Goal: Information Seeking & Learning: Learn about a topic

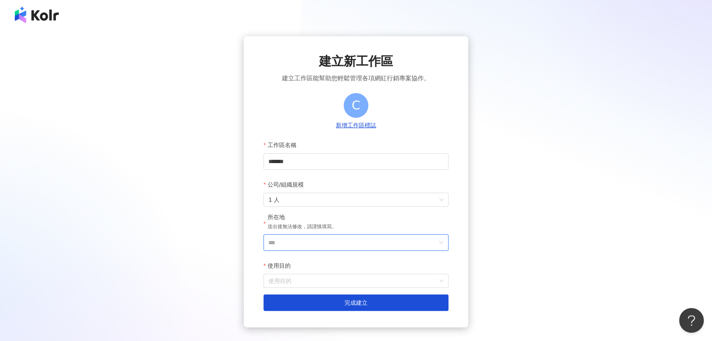
click at [331, 239] on input "***" at bounding box center [353, 242] width 169 height 16
click at [393, 129] on div "台灣" at bounding box center [403, 126] width 79 height 15
click at [312, 278] on input "使用目的" at bounding box center [356, 280] width 175 height 13
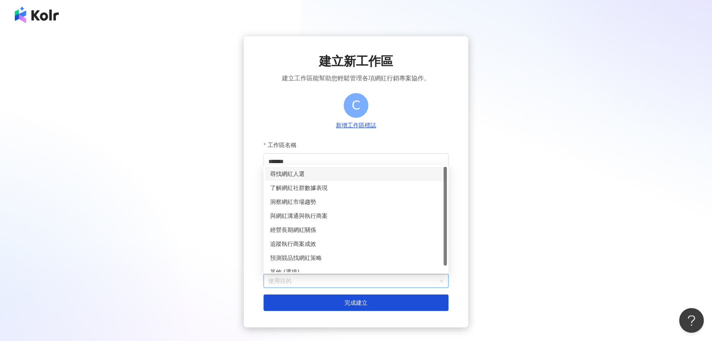
click at [303, 172] on div "尋找網紅人選" at bounding box center [356, 173] width 172 height 9
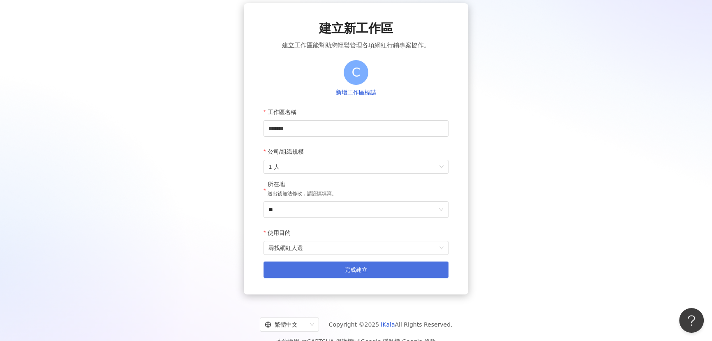
scroll to position [49, 0]
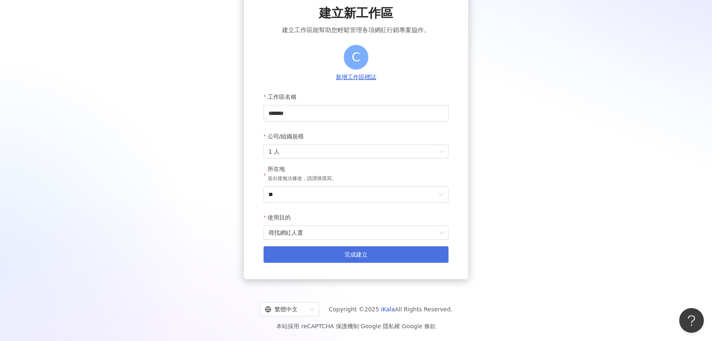
click at [331, 251] on button "完成建立" at bounding box center [356, 254] width 185 height 16
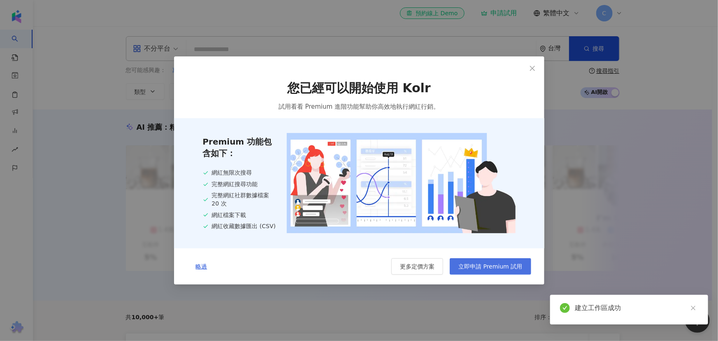
click at [492, 265] on span "立即申請 Premium 試用" at bounding box center [490, 266] width 64 height 7
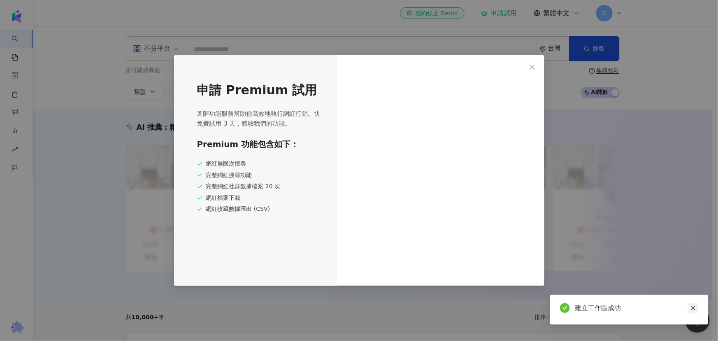
click at [691, 308] on icon "close" at bounding box center [693, 308] width 6 height 6
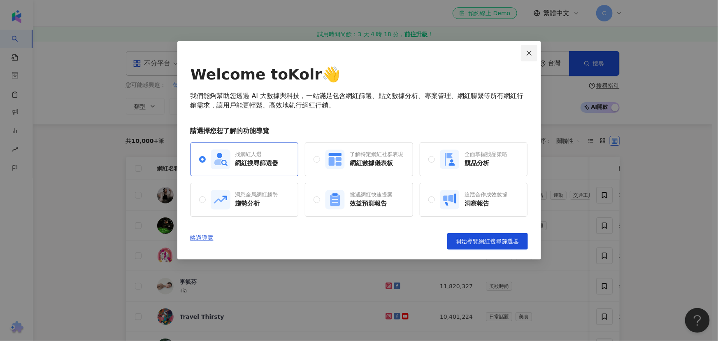
click at [531, 56] on icon "close" at bounding box center [529, 53] width 7 height 7
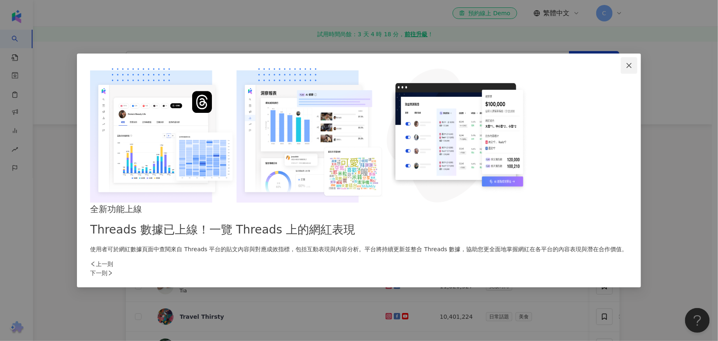
click at [621, 69] on span "Close" at bounding box center [629, 65] width 16 height 7
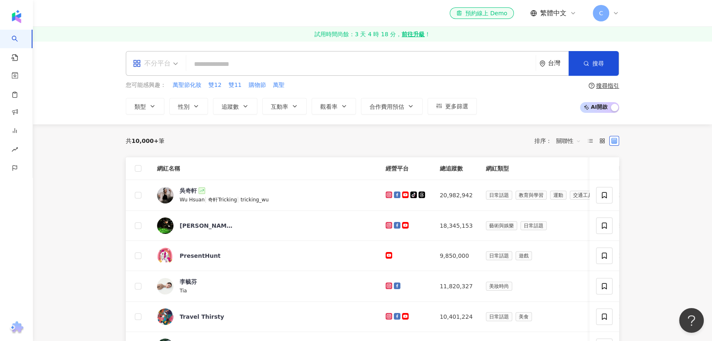
click at [157, 60] on div "不分平台" at bounding box center [152, 63] width 38 height 13
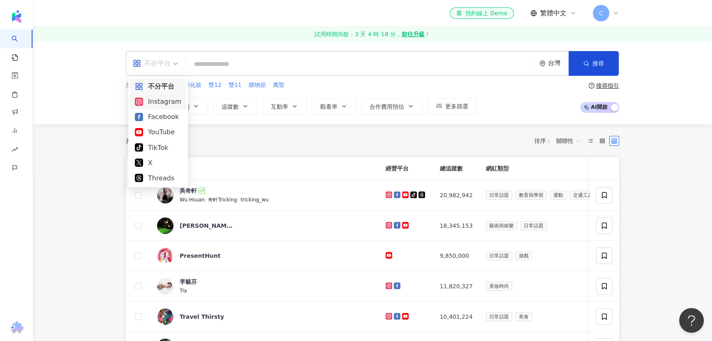
click at [160, 99] on div "Instagram" at bounding box center [158, 101] width 46 height 10
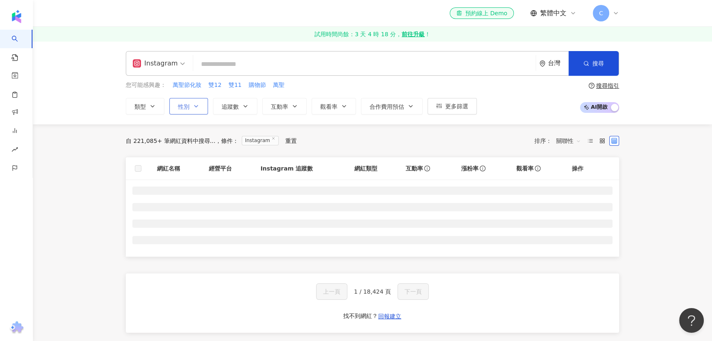
click at [190, 98] on button "性別" at bounding box center [188, 106] width 39 height 16
click at [202, 137] on label "女" at bounding box center [211, 132] width 19 height 9
click at [249, 103] on button "追蹤數" at bounding box center [235, 106] width 44 height 16
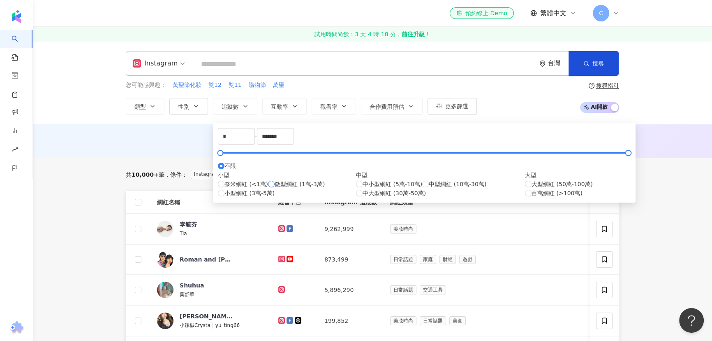
click at [268, 188] on label "微型網紅 (1萬-3萬)" at bounding box center [296, 183] width 57 height 9
type input "*****"
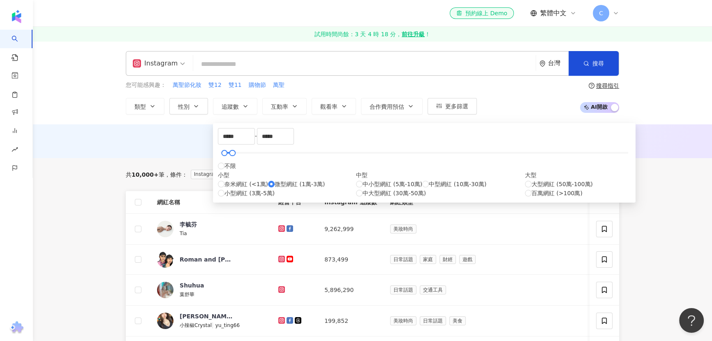
click at [147, 125] on div "AI 推薦 ： 無結果，請嘗試搜尋其他語言關鍵字或條件" at bounding box center [373, 141] width 680 height 34
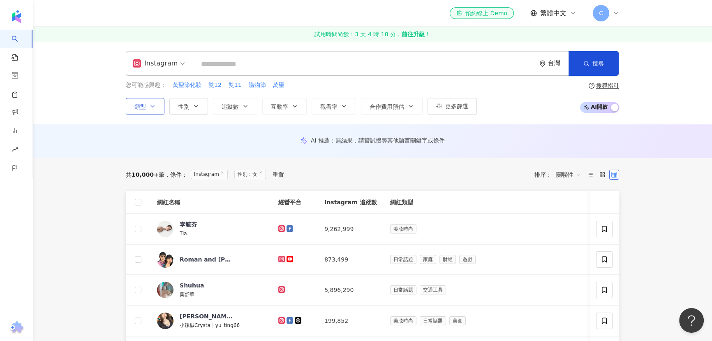
click at [153, 102] on button "類型" at bounding box center [145, 106] width 39 height 16
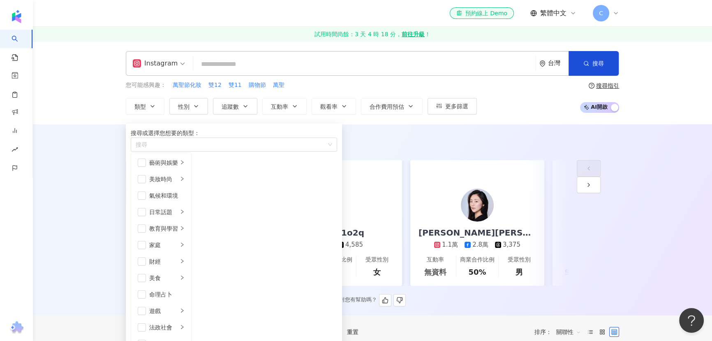
click at [429, 141] on div "AI 推薦 ： 精選優質網紅" at bounding box center [373, 142] width 494 height 10
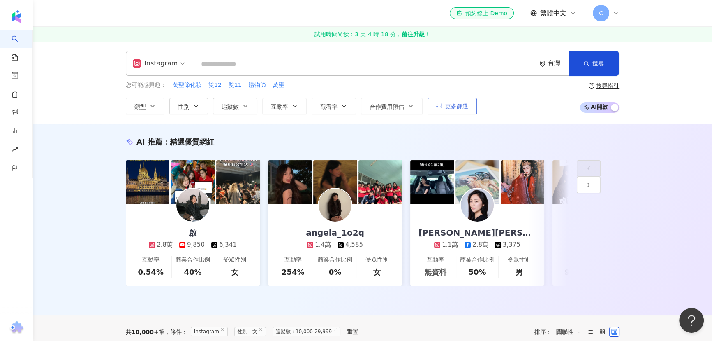
click at [438, 107] on icon "button" at bounding box center [439, 106] width 6 height 6
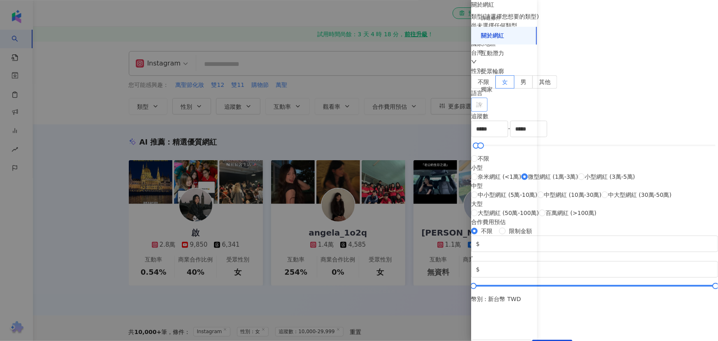
click at [477, 108] on div at bounding box center [475, 105] width 5 height 6
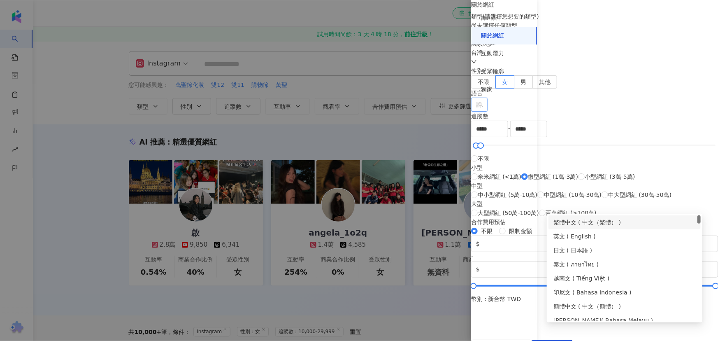
click at [586, 220] on div "繁體中文 ( 中文（繁體） )" at bounding box center [624, 222] width 142 height 9
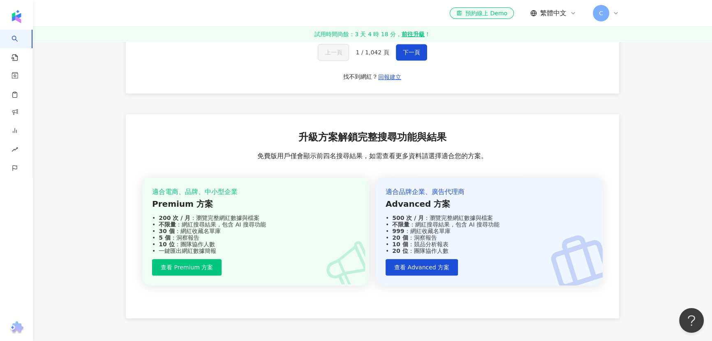
scroll to position [687, 0]
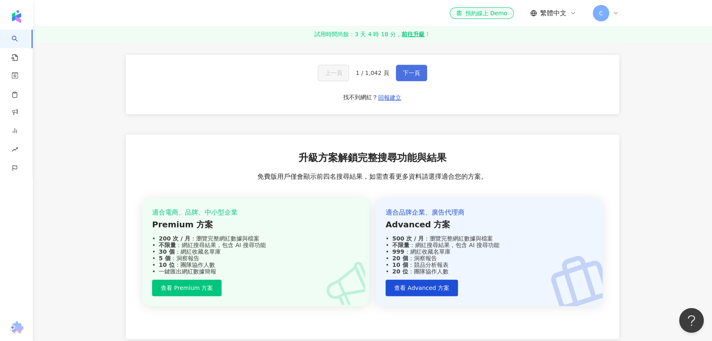
click at [406, 76] on span "下一頁" at bounding box center [411, 73] width 17 height 7
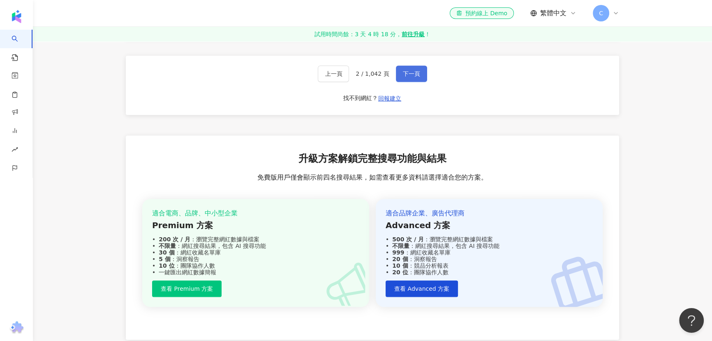
click at [415, 77] on span "下一頁" at bounding box center [411, 73] width 17 height 7
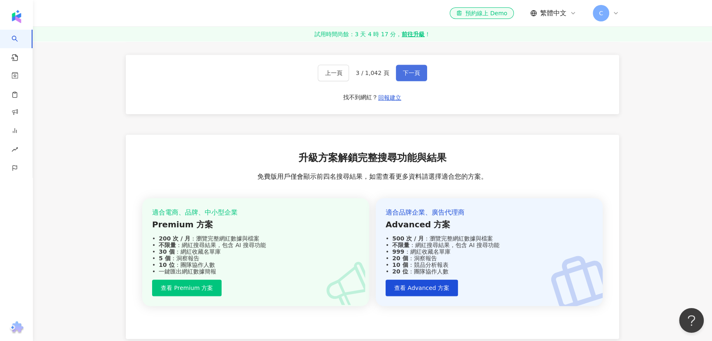
click at [404, 81] on button "下一頁" at bounding box center [411, 73] width 31 height 16
click at [411, 81] on button "下一頁" at bounding box center [411, 73] width 31 height 16
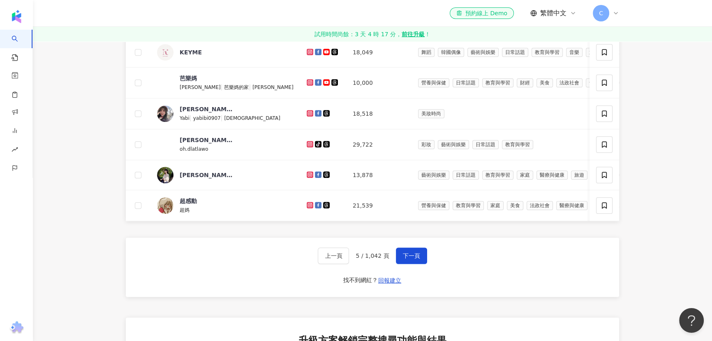
scroll to position [575, 0]
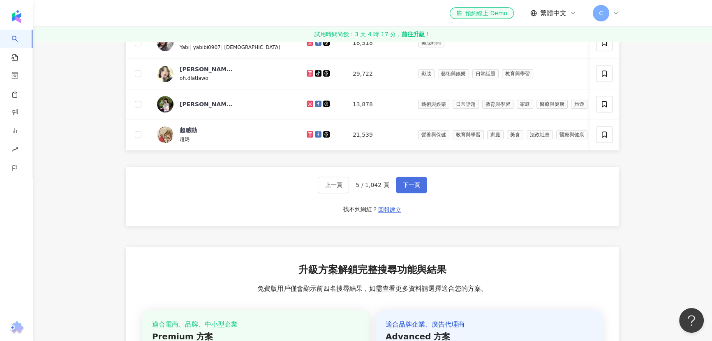
click at [417, 188] on span "下一頁" at bounding box center [411, 184] width 17 height 7
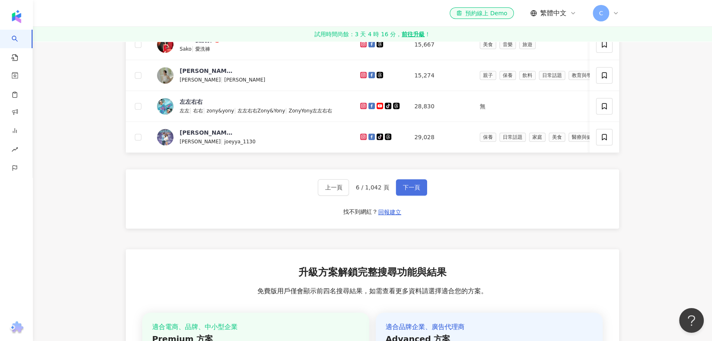
drag, startPoint x: 418, startPoint y: 214, endPoint x: 413, endPoint y: 214, distance: 4.5
click at [418, 195] on button "下一頁" at bounding box center [411, 187] width 31 height 16
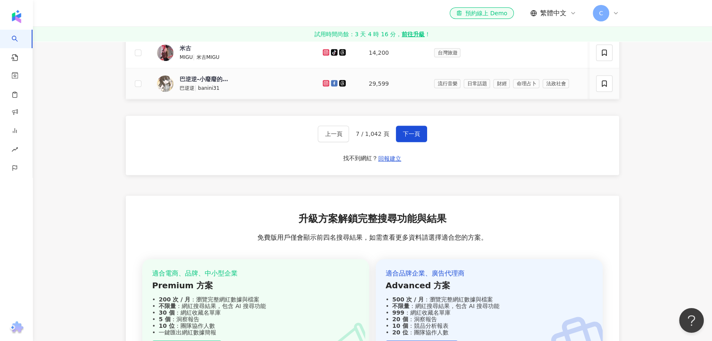
scroll to position [617, 0]
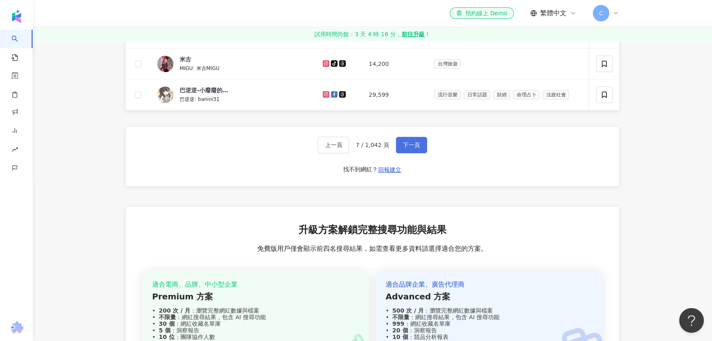
click at [406, 153] on button "下一頁" at bounding box center [411, 145] width 31 height 16
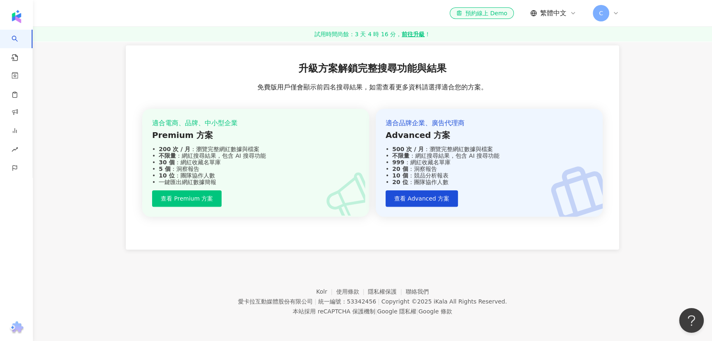
scroll to position [505, 0]
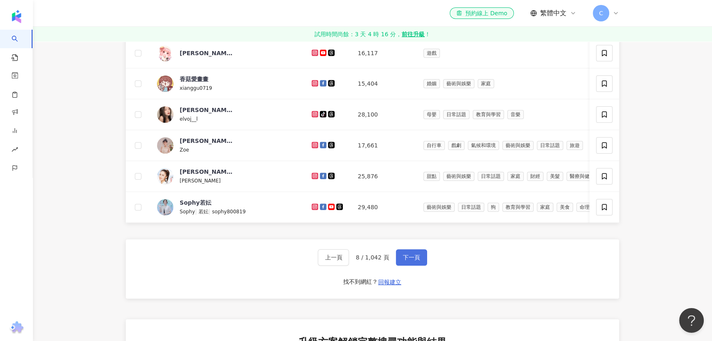
click at [411, 260] on span "下一頁" at bounding box center [411, 257] width 17 height 7
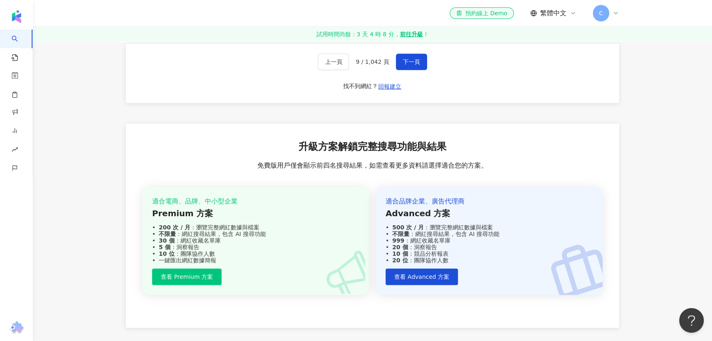
scroll to position [690, 0]
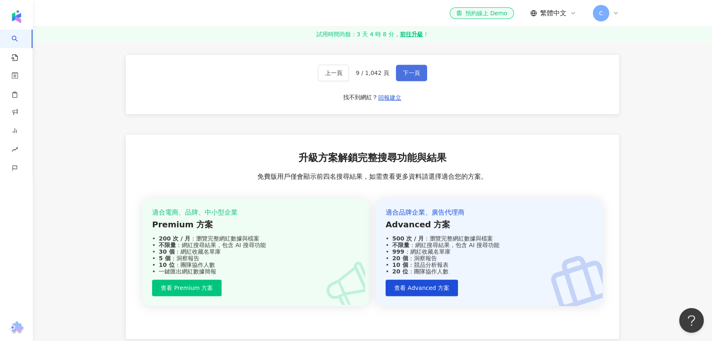
click at [412, 76] on span "下一頁" at bounding box center [411, 73] width 17 height 7
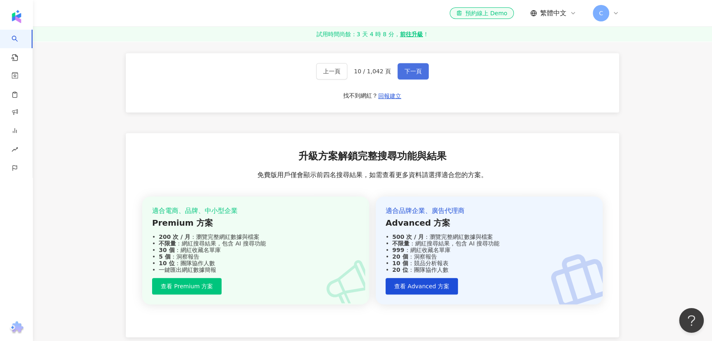
click at [412, 74] on span "下一頁" at bounding box center [413, 71] width 17 height 7
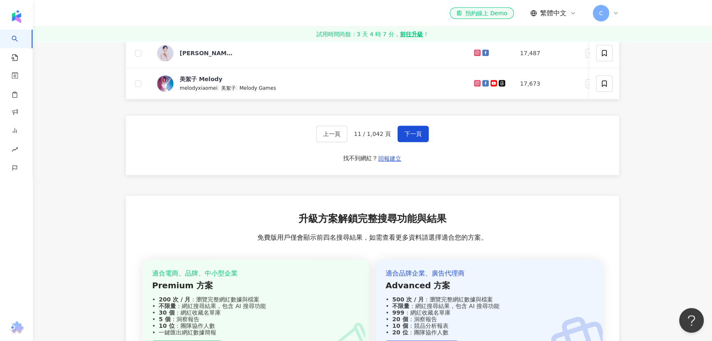
scroll to position [617, 0]
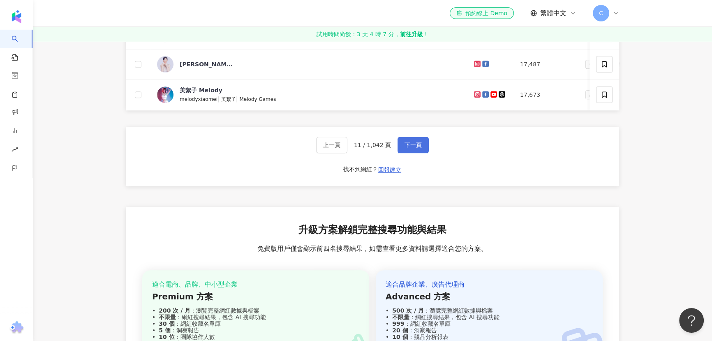
click at [416, 148] on span "下一頁" at bounding box center [413, 144] width 17 height 7
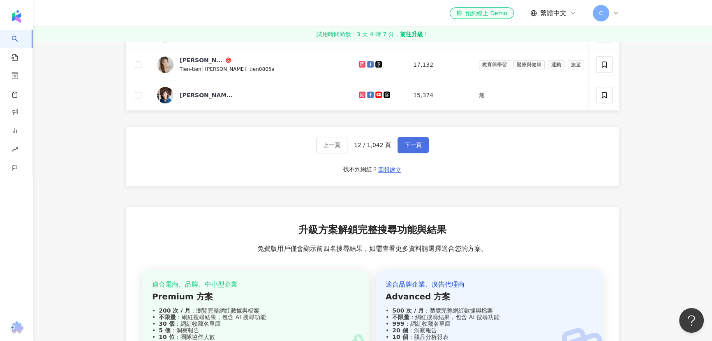
click at [413, 148] on span "下一頁" at bounding box center [413, 144] width 17 height 7
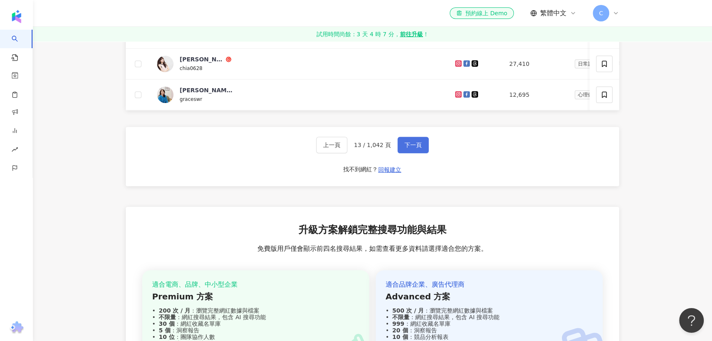
click at [419, 153] on button "下一頁" at bounding box center [413, 145] width 31 height 16
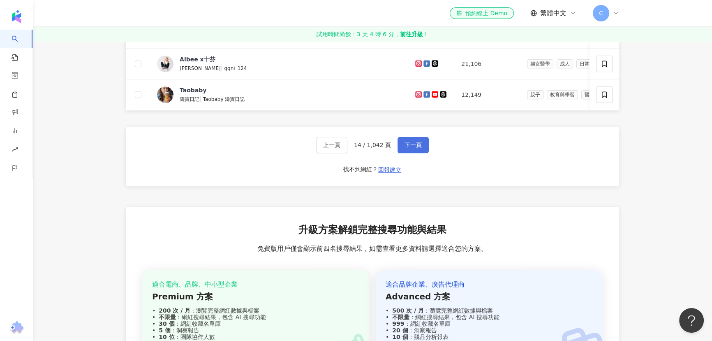
click at [413, 153] on button "下一頁" at bounding box center [413, 145] width 31 height 16
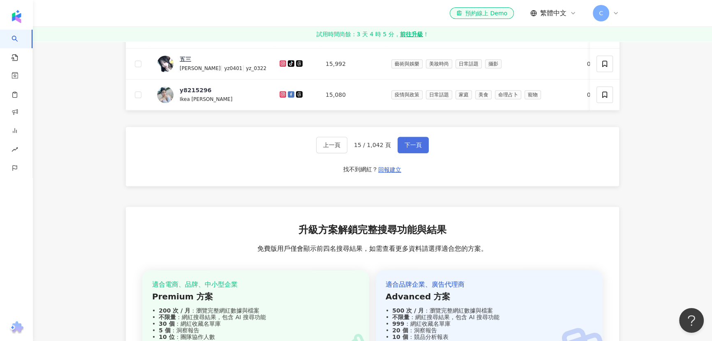
click at [415, 148] on span "下一頁" at bounding box center [413, 144] width 17 height 7
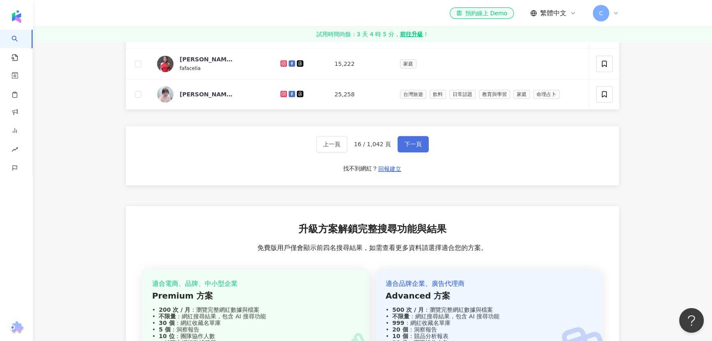
click at [415, 147] on span "下一頁" at bounding box center [413, 144] width 17 height 7
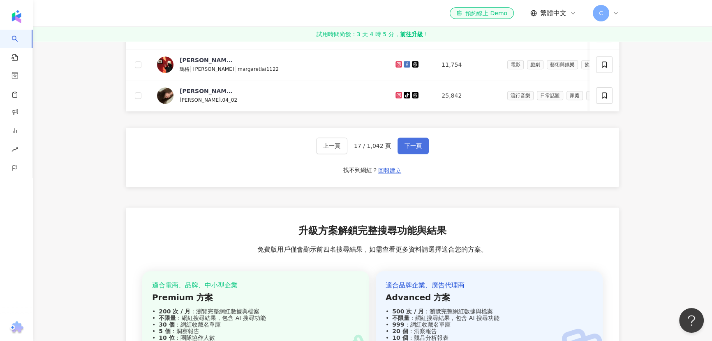
click at [424, 154] on button "下一頁" at bounding box center [413, 145] width 31 height 16
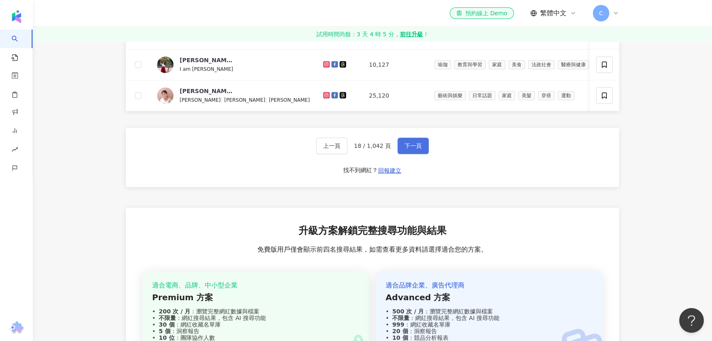
click at [422, 154] on button "下一頁" at bounding box center [413, 145] width 31 height 16
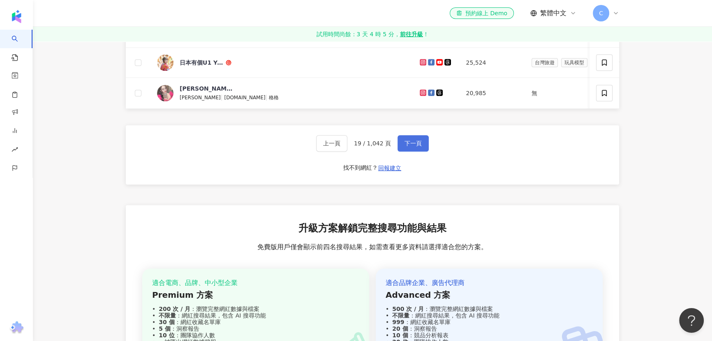
click at [420, 151] on button "下一頁" at bounding box center [413, 143] width 31 height 16
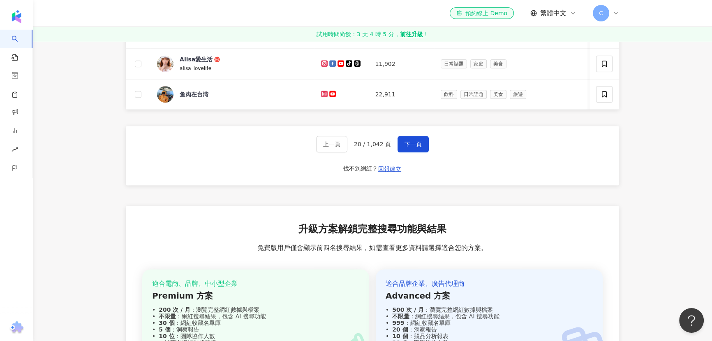
click at [421, 152] on button "下一頁" at bounding box center [413, 144] width 31 height 16
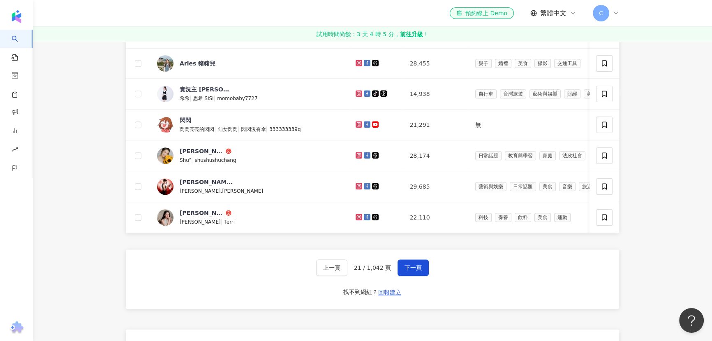
scroll to position [505, 0]
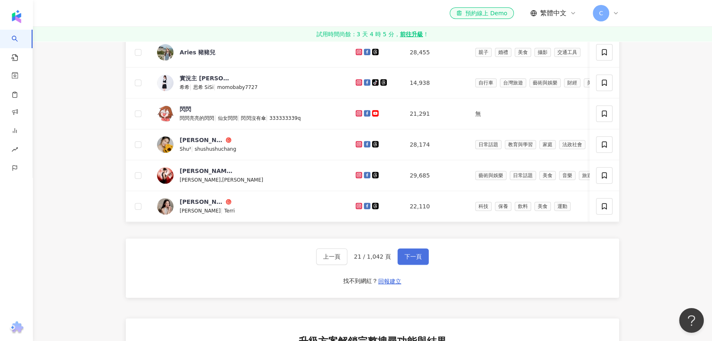
click at [419, 264] on button "下一頁" at bounding box center [413, 256] width 31 height 16
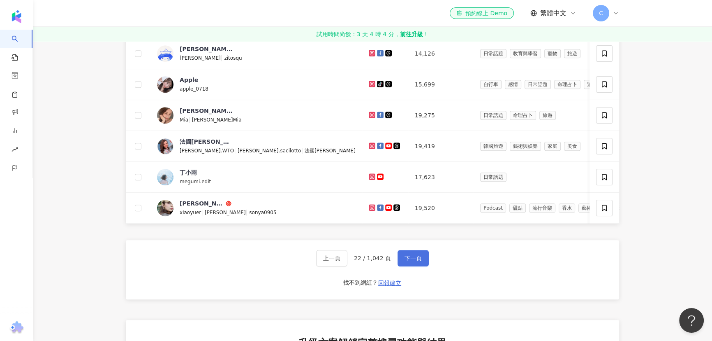
click at [411, 261] on span "下一頁" at bounding box center [413, 258] width 17 height 7
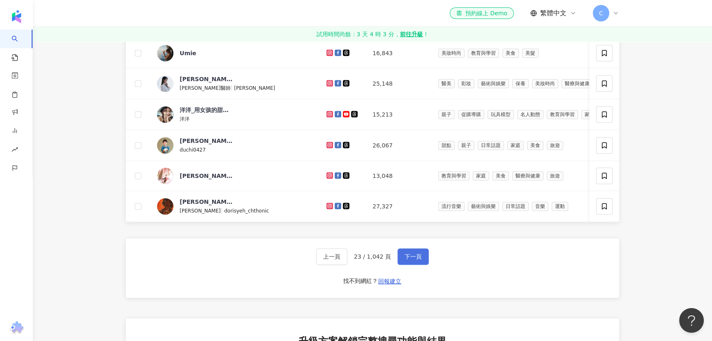
click at [422, 264] on button "下一頁" at bounding box center [413, 256] width 31 height 16
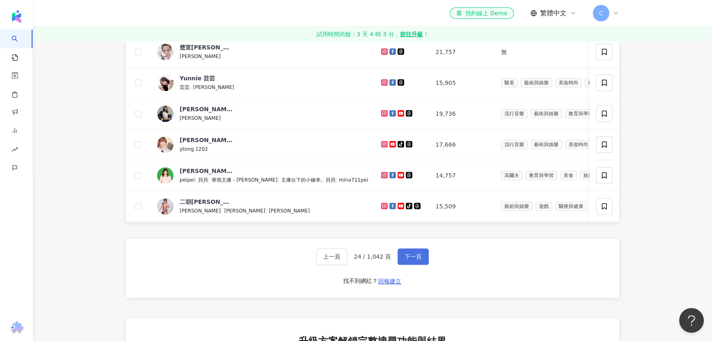
click at [412, 260] on span "下一頁" at bounding box center [413, 256] width 17 height 7
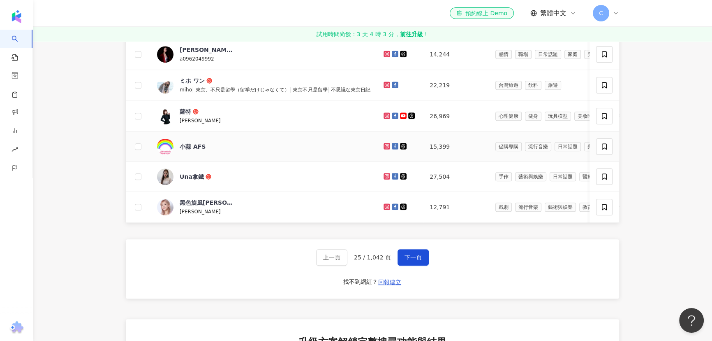
scroll to position [617, 0]
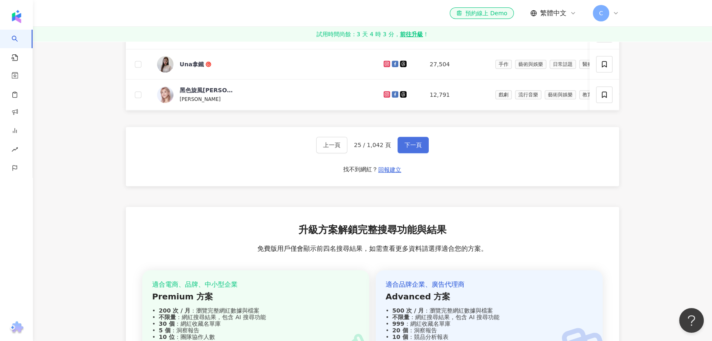
click at [412, 153] on button "下一頁" at bounding box center [413, 145] width 31 height 16
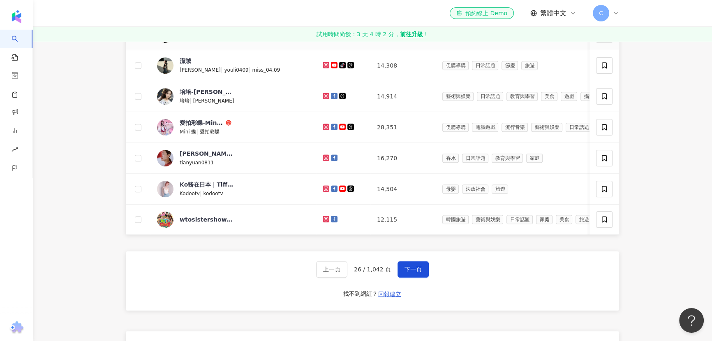
scroll to position [505, 0]
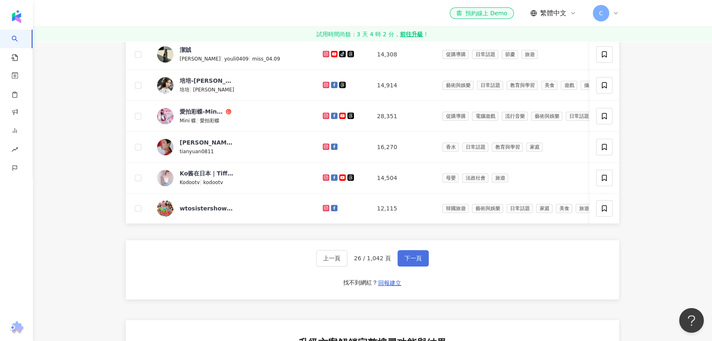
click at [411, 261] on span "下一頁" at bounding box center [413, 258] width 17 height 7
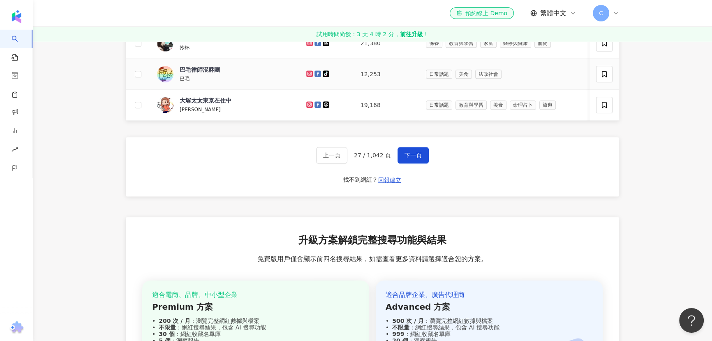
scroll to position [617, 0]
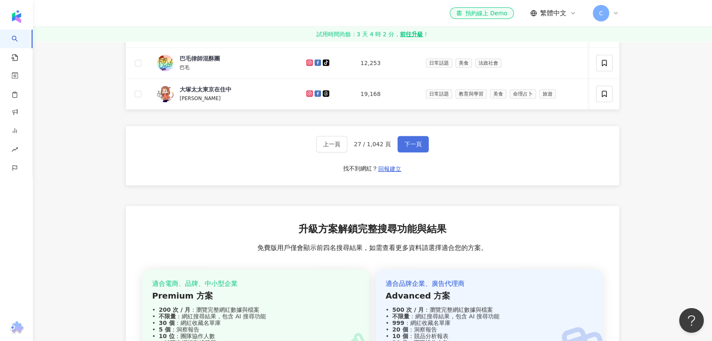
click at [419, 152] on button "下一頁" at bounding box center [413, 144] width 31 height 16
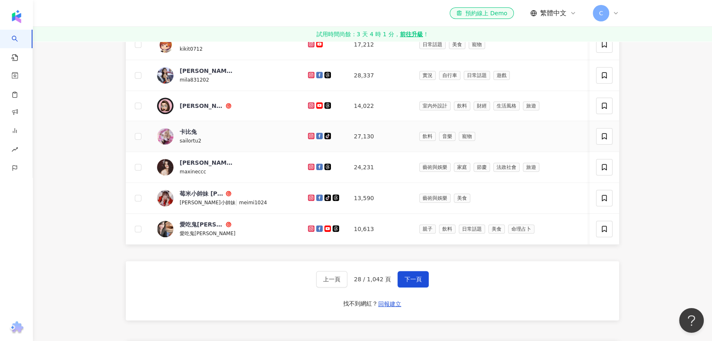
scroll to position [505, 0]
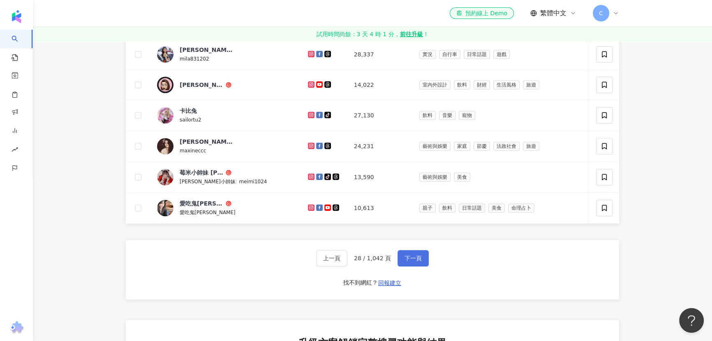
click at [421, 266] on button "下一頁" at bounding box center [413, 258] width 31 height 16
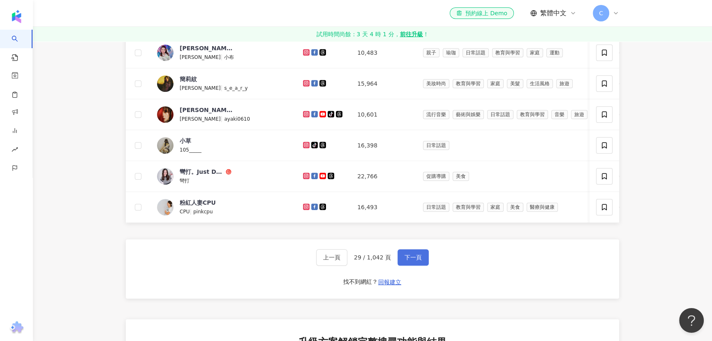
click at [415, 260] on span "下一頁" at bounding box center [413, 257] width 17 height 7
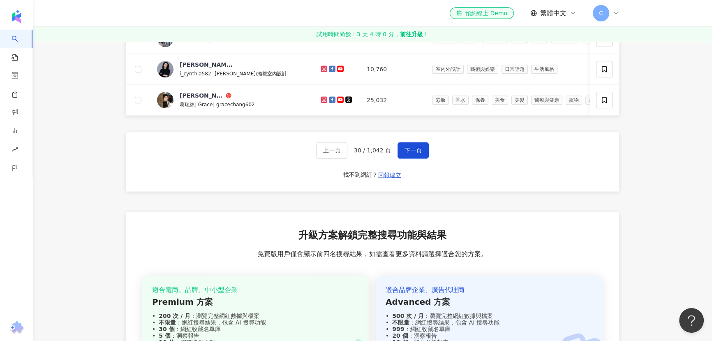
scroll to position [617, 0]
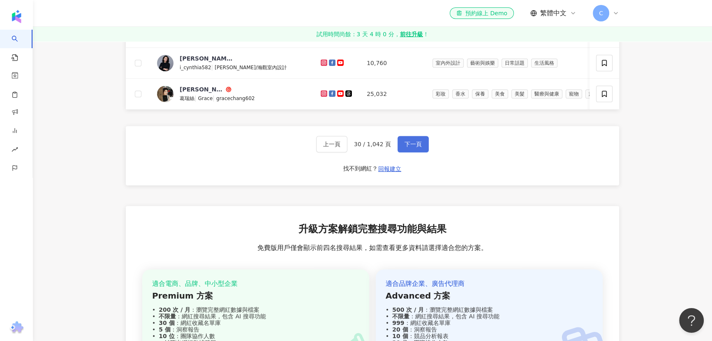
click at [404, 152] on button "下一頁" at bounding box center [413, 144] width 31 height 16
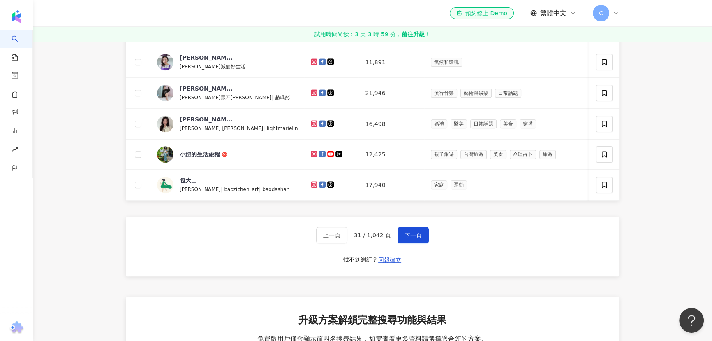
scroll to position [505, 0]
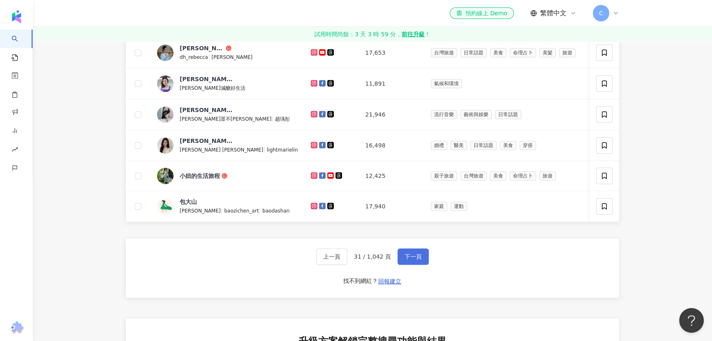
click at [415, 260] on span "下一頁" at bounding box center [413, 256] width 17 height 7
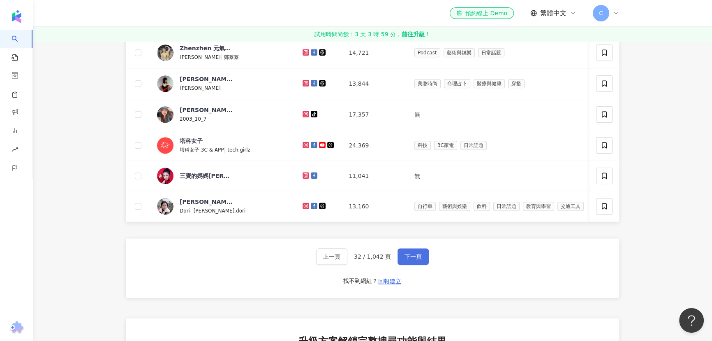
click at [425, 264] on button "下一頁" at bounding box center [413, 256] width 31 height 16
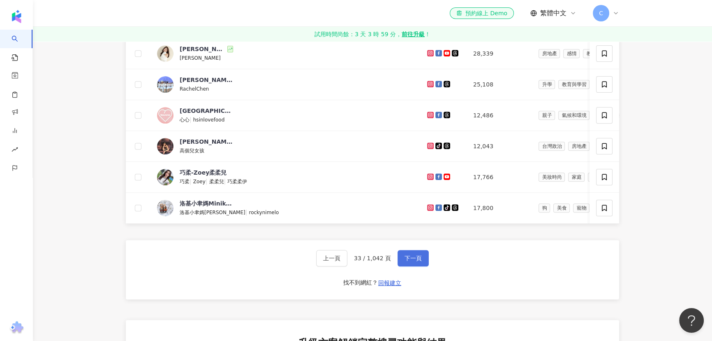
click at [421, 266] on button "下一頁" at bounding box center [413, 258] width 31 height 16
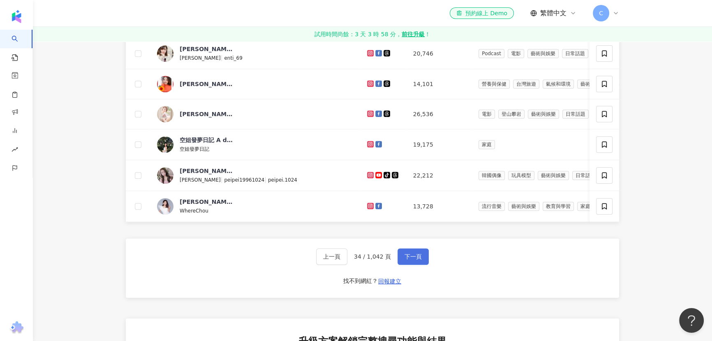
click at [413, 260] on span "下一頁" at bounding box center [413, 256] width 17 height 7
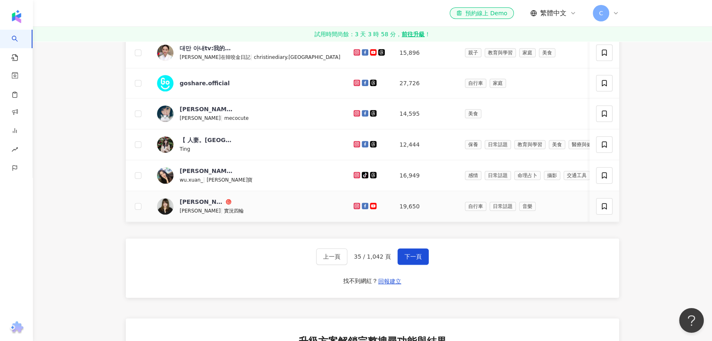
scroll to position [506, 0]
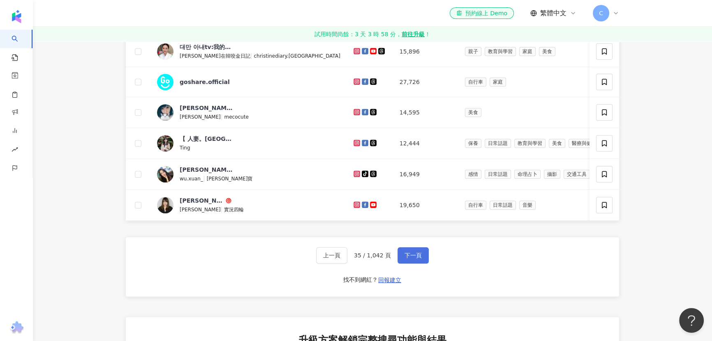
click at [413, 258] on span "下一頁" at bounding box center [413, 255] width 17 height 7
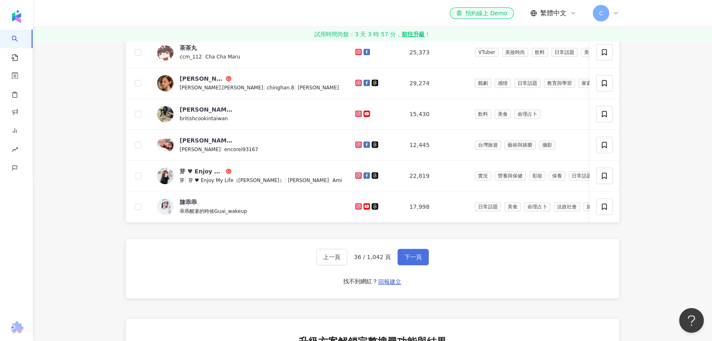
click at [408, 260] on span "下一頁" at bounding box center [413, 256] width 17 height 7
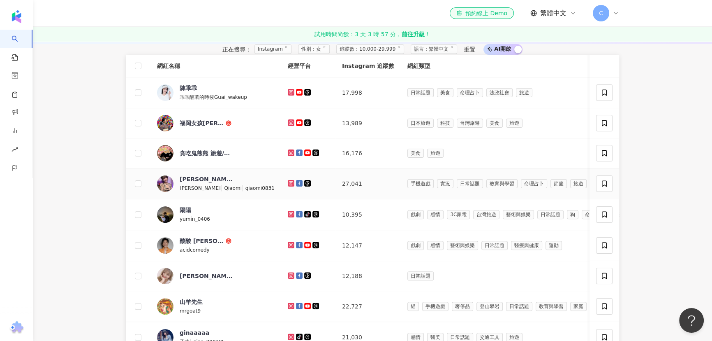
scroll to position [394, 0]
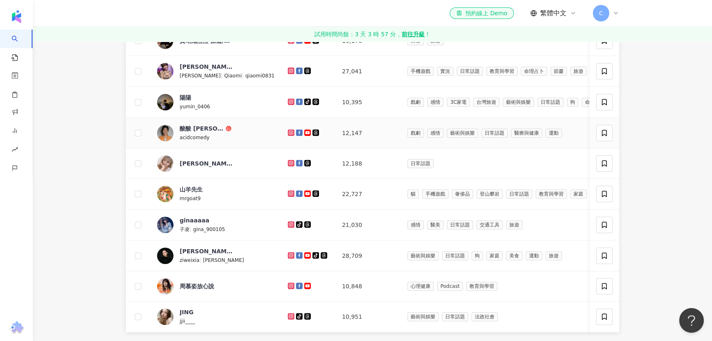
drag, startPoint x: 198, startPoint y: 146, endPoint x: 262, endPoint y: 152, distance: 64.0
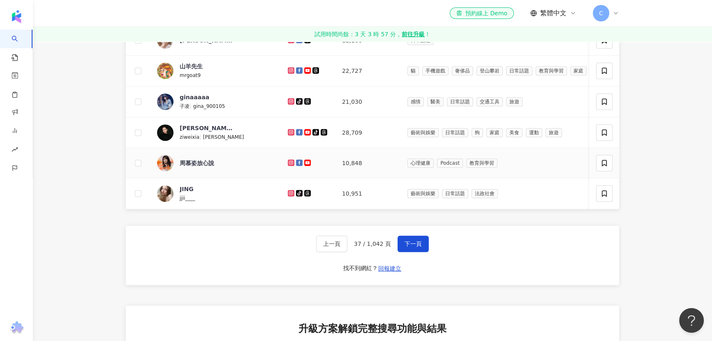
scroll to position [506, 0]
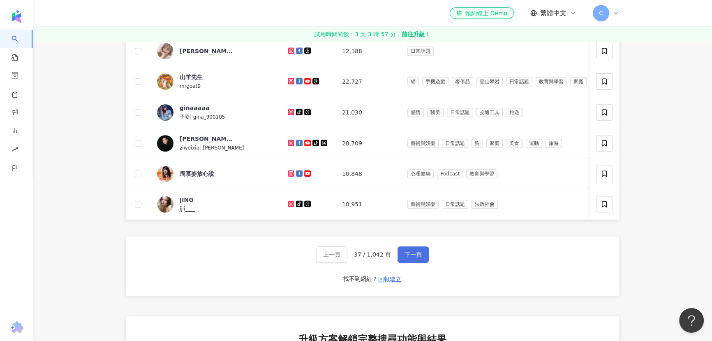
click at [415, 257] on span "下一頁" at bounding box center [413, 254] width 17 height 7
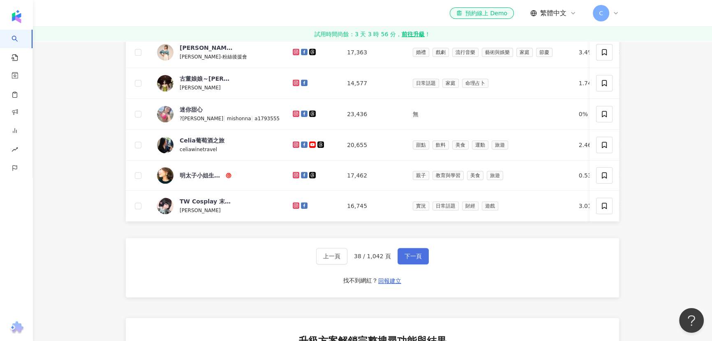
click at [405, 259] on span "下一頁" at bounding box center [413, 256] width 17 height 7
